Goal: Information Seeking & Learning: Learn about a topic

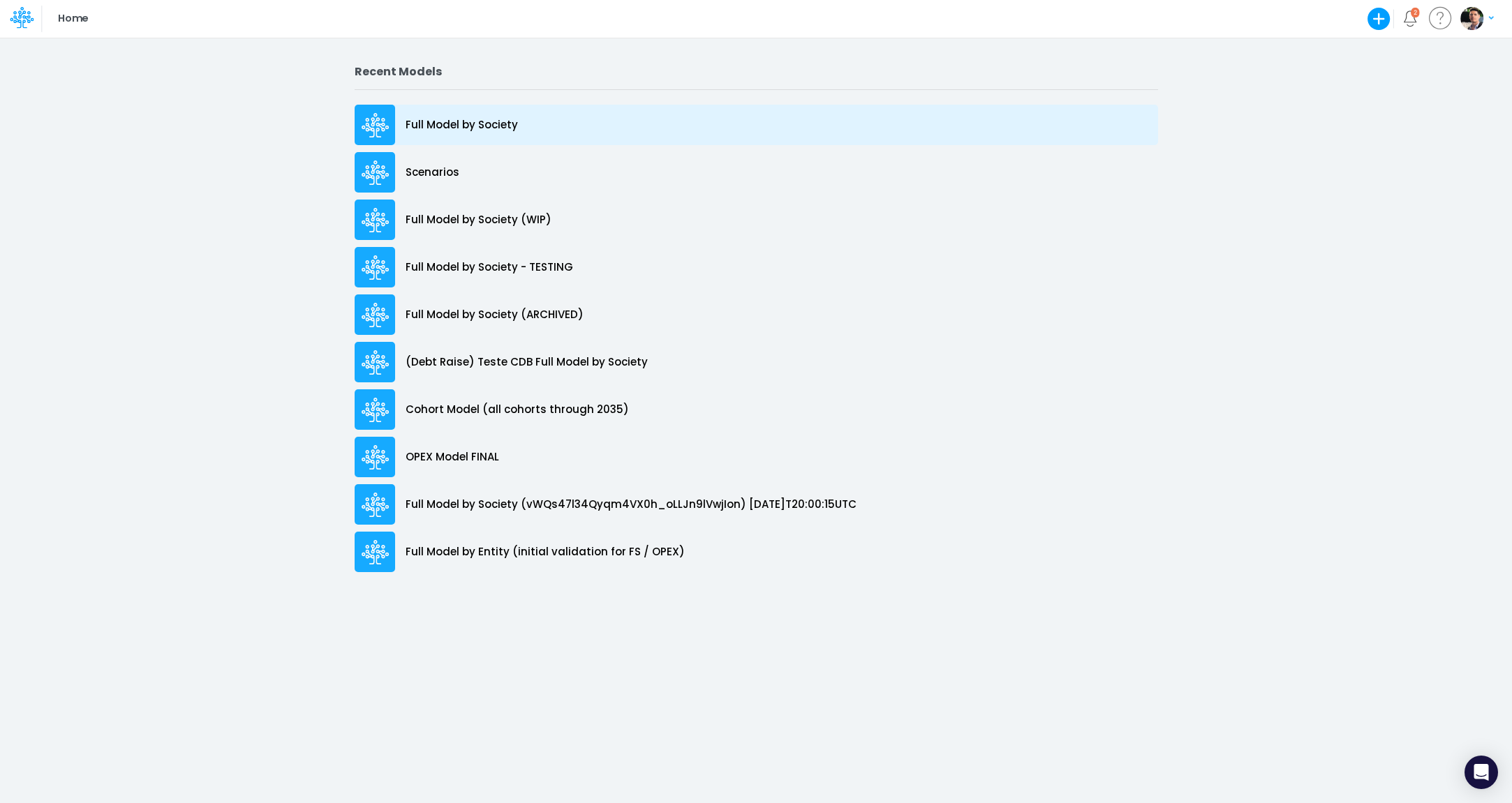
click at [495, 123] on p "Full Model by Society" at bounding box center [461, 125] width 112 height 16
